Goal: Information Seeking & Learning: Stay updated

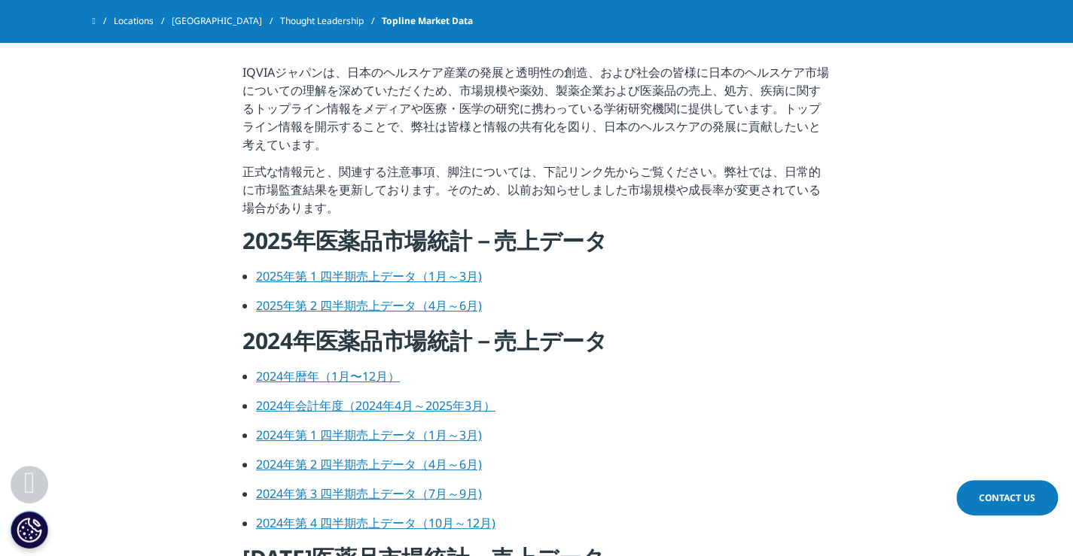
scroll to position [452, 0]
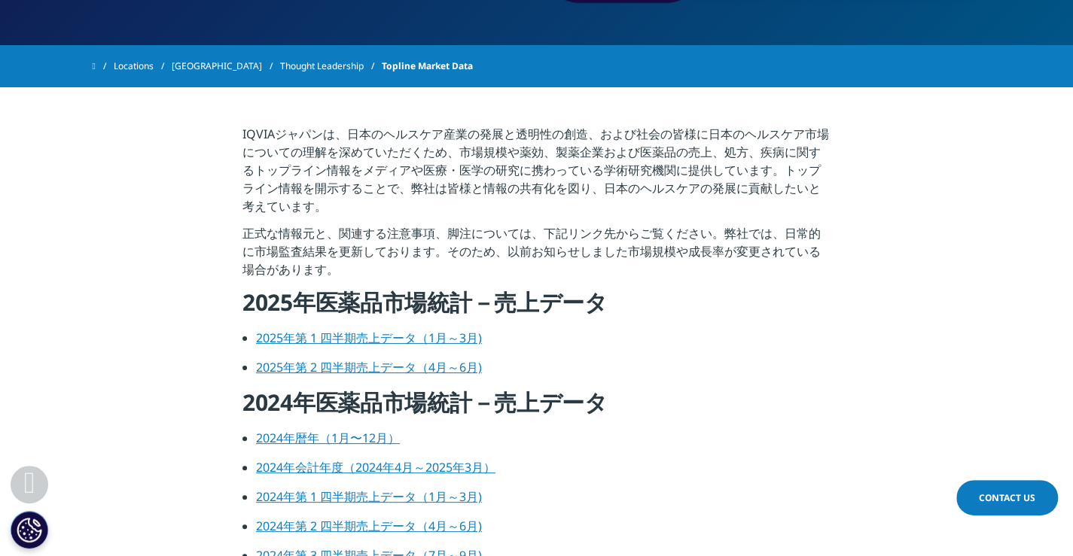
click at [369, 438] on link "2024年暦年（1月〜12月）" at bounding box center [328, 438] width 144 height 17
click at [366, 365] on link "2025年第 2 四半期売上データ（4月～6月)" at bounding box center [369, 367] width 226 height 17
click at [440, 374] on link "2025年第 2 四半期売上データ（4月～6月)" at bounding box center [369, 367] width 226 height 17
click at [378, 343] on link "2025年第 1 四半期売上データ（1月～3月)" at bounding box center [369, 338] width 226 height 17
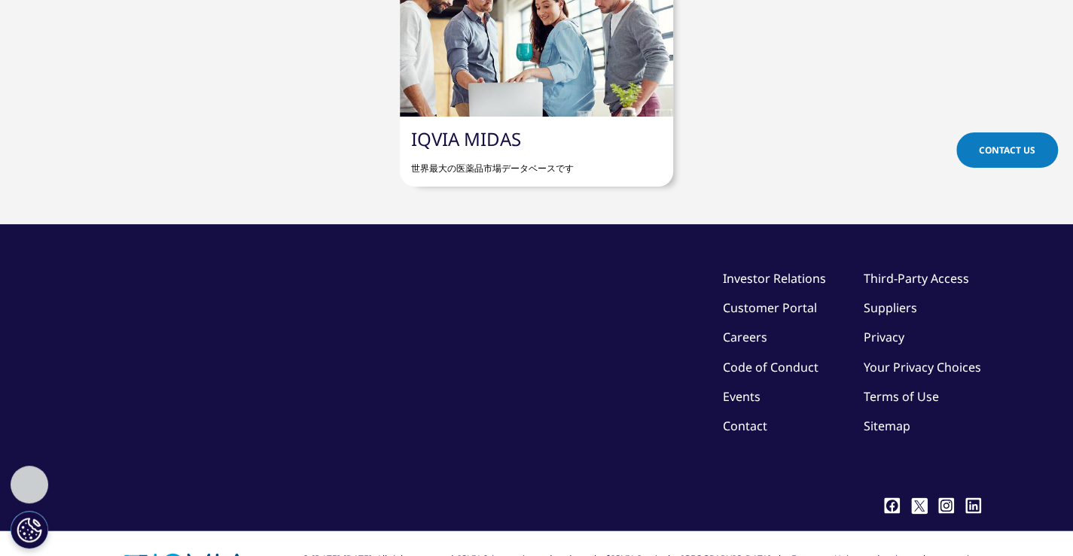
scroll to position [1306, 0]
